Goal: Contribute content

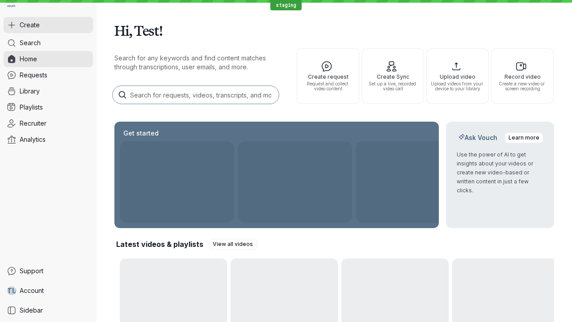
click at [48, 25] on button "Create" at bounding box center [48, 25] width 89 height 16
